Goal: Navigation & Orientation: Find specific page/section

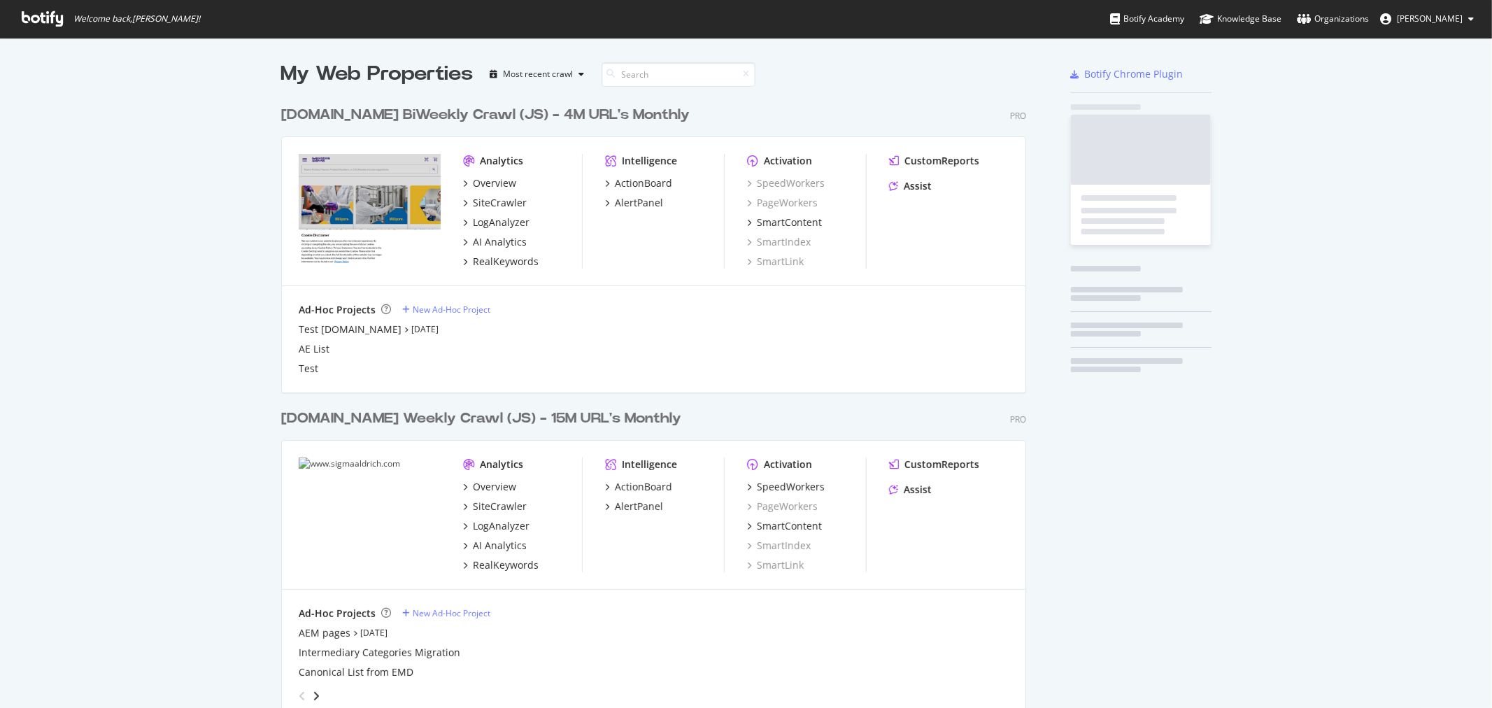
scroll to position [696, 1468]
